Goal: Transaction & Acquisition: Purchase product/service

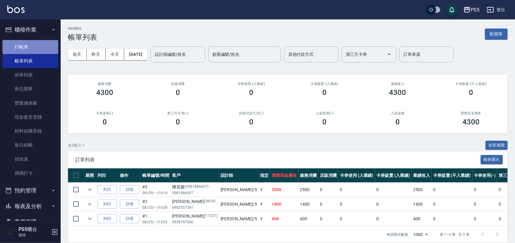
click at [38, 43] on link "打帳單" at bounding box center [30, 47] width 56 height 14
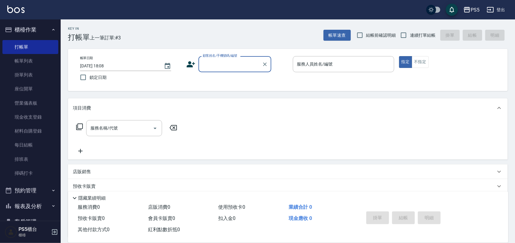
click at [207, 65] on input "顧客姓名/手機號碼/編號" at bounding box center [230, 64] width 58 height 11
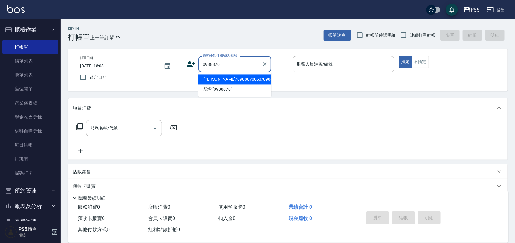
click at [225, 83] on li "[PERSON_NAME]/0988870063/0988870063" at bounding box center [234, 80] width 73 height 10
type input "[PERSON_NAME]/0988870063/0988870063"
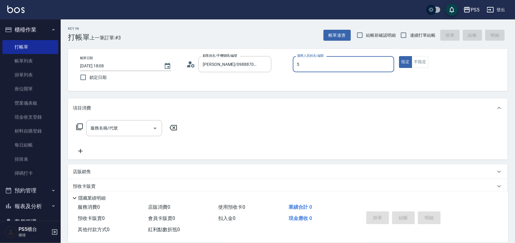
type input "[PERSON_NAME]-5"
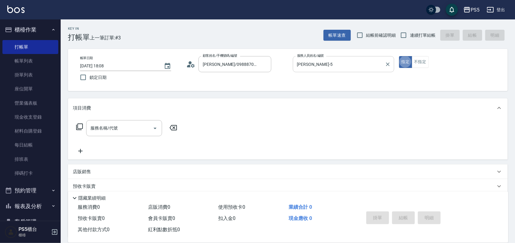
type button "true"
click at [415, 64] on button "不指定" at bounding box center [420, 62] width 17 height 12
click at [126, 131] on input "服務名稱/代號" at bounding box center [119, 128] width 61 height 11
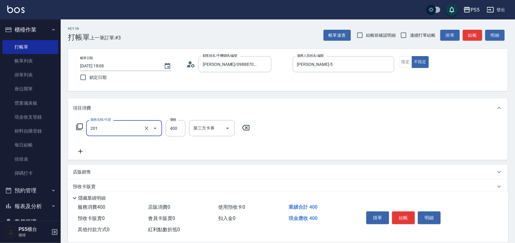
type input "洗剪400(201)"
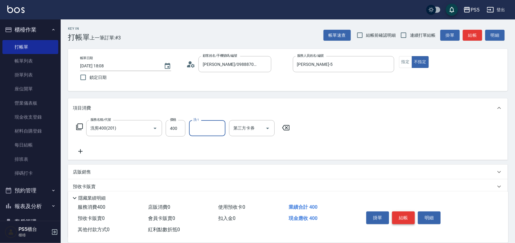
click at [406, 211] on button "結帳" at bounding box center [403, 217] width 23 height 13
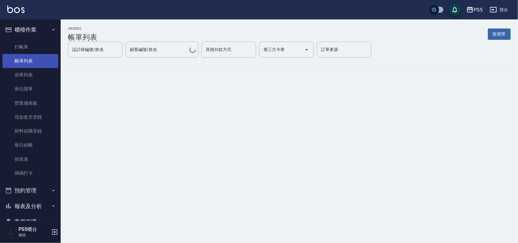
click at [25, 63] on link "帳單列表" at bounding box center [30, 61] width 56 height 14
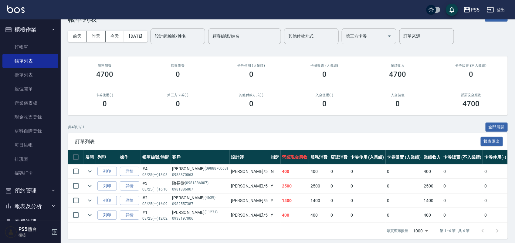
scroll to position [28, 0]
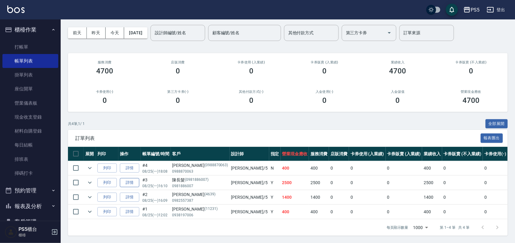
click at [129, 178] on link "詳情" at bounding box center [129, 182] width 19 height 9
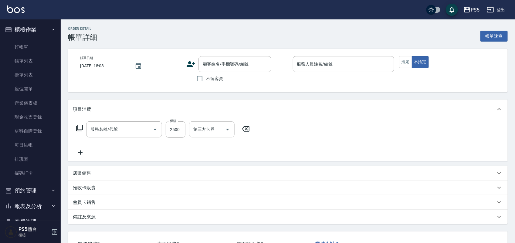
type input "[DATE] 16:10"
type input "[PERSON_NAME]-5"
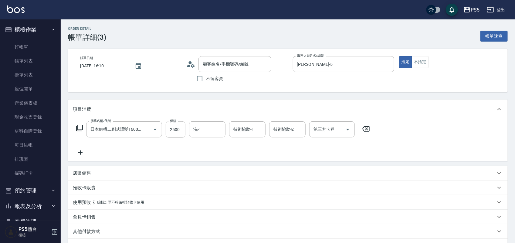
type input "日本結構二劑式護髮1600(904)"
click at [182, 131] on input "2500" at bounding box center [176, 129] width 20 height 16
type input "陳長髮/0981886007/0981886007"
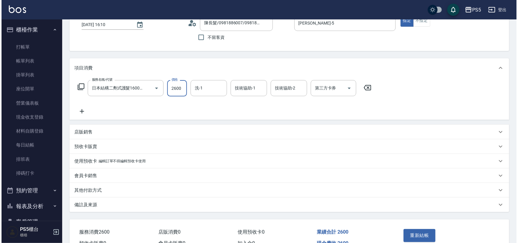
scroll to position [75, 0]
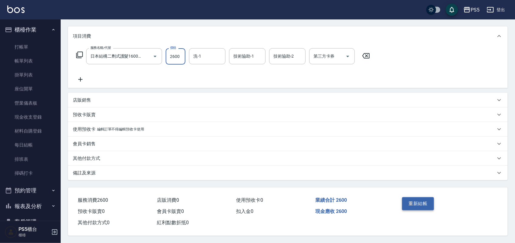
type input "2600"
click at [432, 199] on button "重新結帳" at bounding box center [418, 203] width 32 height 13
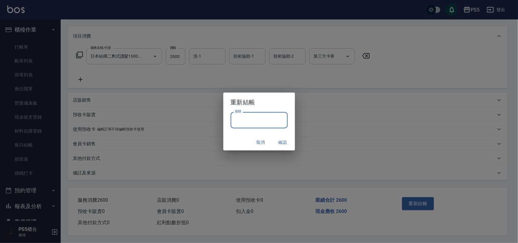
click at [245, 119] on input "密碼" at bounding box center [259, 120] width 57 height 16
type input "****"
click at [281, 140] on button "確認" at bounding box center [282, 142] width 19 height 11
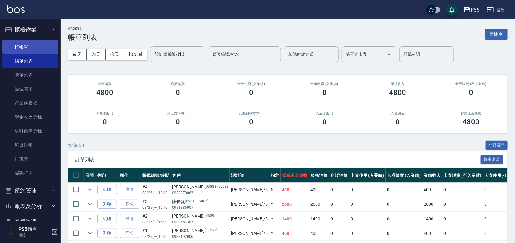
click at [38, 47] on link "打帳單" at bounding box center [30, 47] width 56 height 14
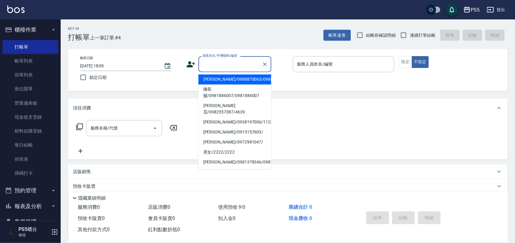
click at [217, 66] on input "顧客姓名/手機號碼/編號" at bounding box center [230, 64] width 58 height 11
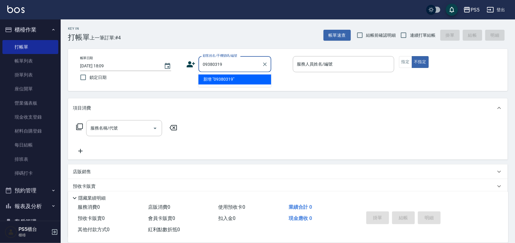
type input "09380319"
click at [194, 67] on icon at bounding box center [190, 64] width 9 height 9
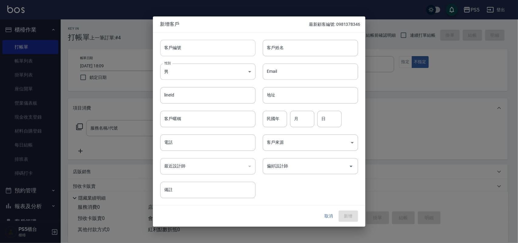
click at [184, 50] on input "客戶編號" at bounding box center [207, 48] width 95 height 16
type input "0938031959"
click at [185, 69] on body "PS5 登出 櫃檯作業 打帳單 帳單列表 掛單列表 座位開單 營業儀表板 現金收支登錄 材料自購登錄 每日結帳 排班表 掃碼打卡 預約管理 預約管理 單日預約…" at bounding box center [259, 147] width 518 height 295
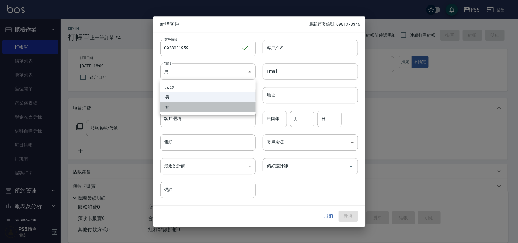
click at [174, 110] on li "女" at bounding box center [207, 107] width 95 height 10
type input "[DEMOGRAPHIC_DATA]"
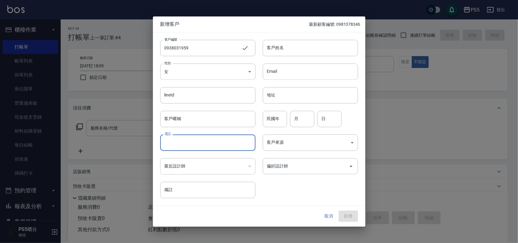
click at [170, 145] on input "電話" at bounding box center [207, 142] width 95 height 16
type input "0938031959"
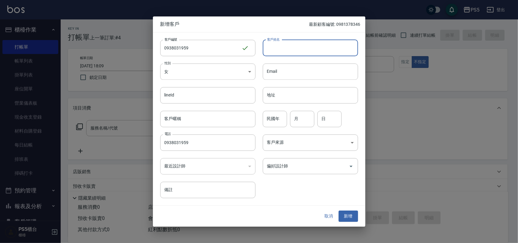
click at [287, 48] on input "客戶姓名" at bounding box center [310, 48] width 95 height 16
type input "x"
type input "[PERSON_NAME]"
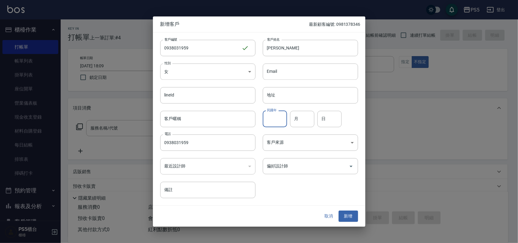
click at [277, 120] on input "民國年" at bounding box center [275, 119] width 24 height 16
type input "59"
type input "5"
type input "25"
click at [351, 214] on button "新增" at bounding box center [348, 216] width 19 height 11
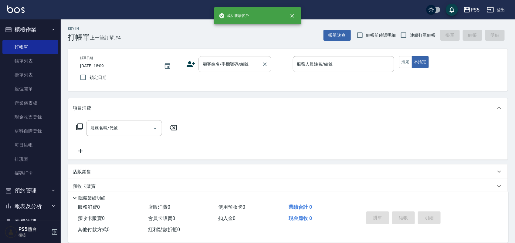
click at [211, 66] on input "顧客姓名/手機號碼/編號" at bounding box center [230, 64] width 58 height 11
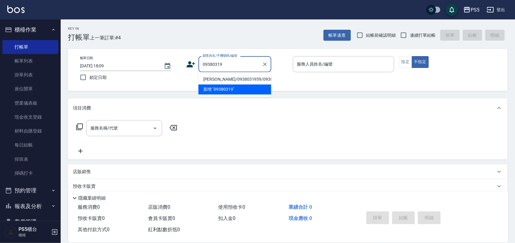
click at [213, 76] on li "[PERSON_NAME]/0938031959/0938031959" at bounding box center [234, 80] width 73 height 10
type input "[PERSON_NAME]/0938031959/0938031959"
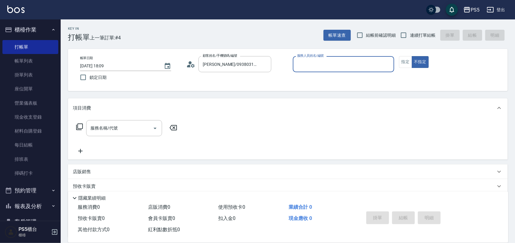
click at [349, 62] on input "服務人員姓名/編號" at bounding box center [343, 64] width 96 height 11
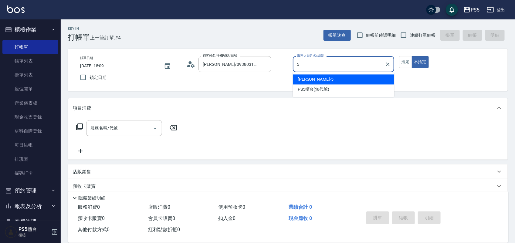
type input "[PERSON_NAME]-5"
type button "false"
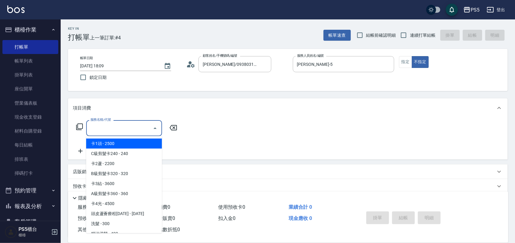
click at [119, 130] on input "服務名稱/代號" at bounding box center [119, 128] width 61 height 11
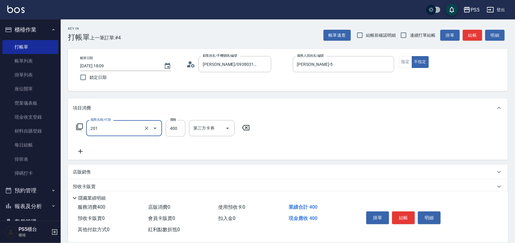
type input "洗剪400(201)"
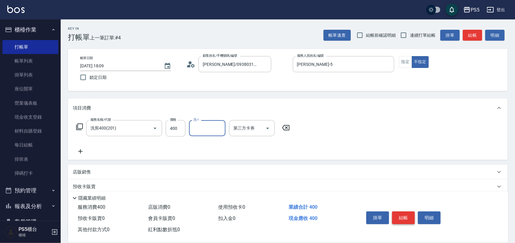
click at [403, 212] on button "結帳" at bounding box center [403, 217] width 23 height 13
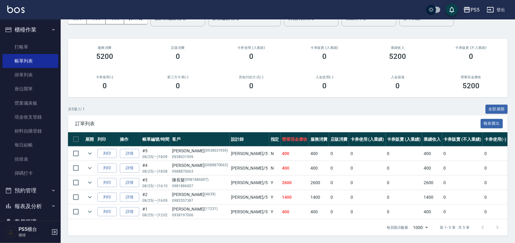
click at [146, 106] on div "共 5 筆, 1 / 1 全部展開" at bounding box center [288, 109] width 440 height 9
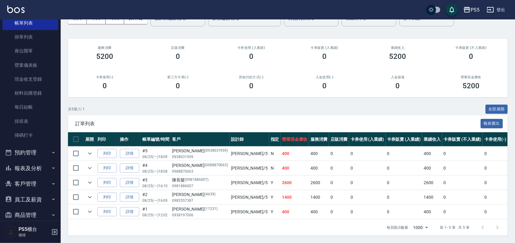
click at [30, 161] on button "報表及分析" at bounding box center [30, 168] width 56 height 16
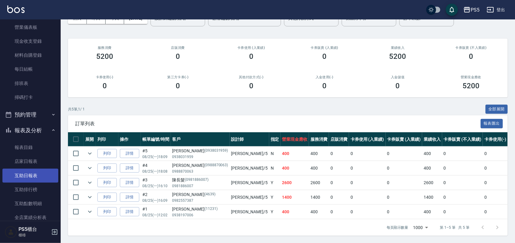
click at [32, 172] on link "互助日報表" at bounding box center [30, 176] width 56 height 14
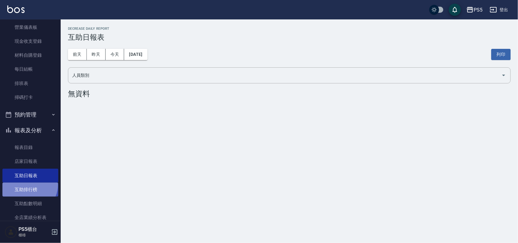
click at [29, 185] on link "互助排行榜" at bounding box center [30, 190] width 56 height 14
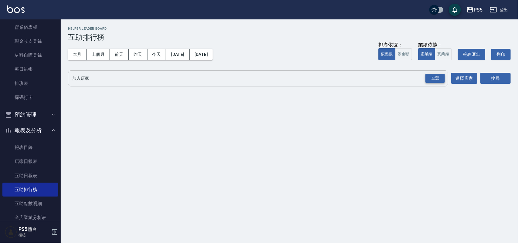
drag, startPoint x: 440, startPoint y: 79, endPoint x: 445, endPoint y: 76, distance: 6.1
click at [440, 79] on div "全選" at bounding box center [434, 78] width 19 height 9
click at [494, 79] on button "搜尋" at bounding box center [495, 78] width 30 height 11
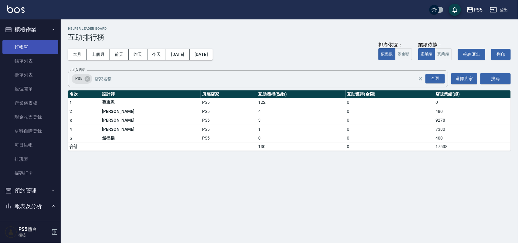
click at [40, 46] on link "打帳單" at bounding box center [30, 47] width 56 height 14
